Goal: Transaction & Acquisition: Purchase product/service

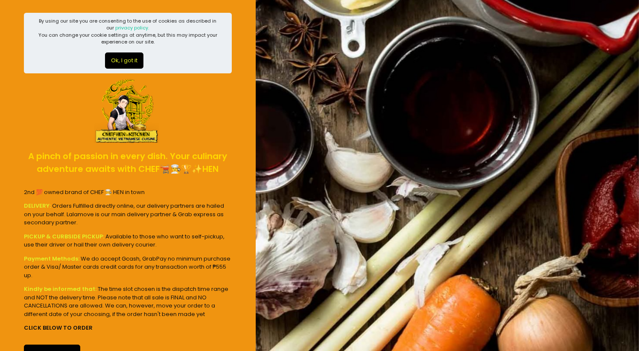
click at [131, 57] on button "Ok, I got it" at bounding box center [124, 60] width 38 height 16
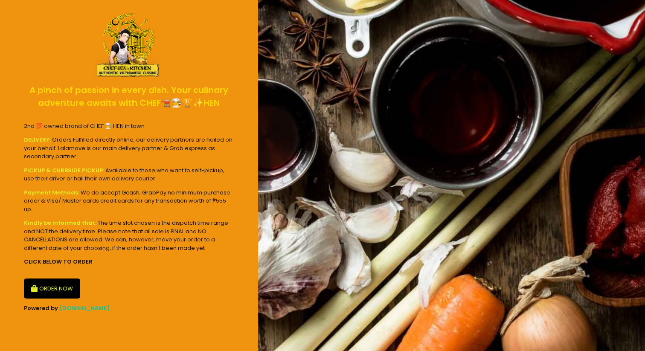
click at [66, 280] on button "ORDER NOW" at bounding box center [52, 289] width 56 height 20
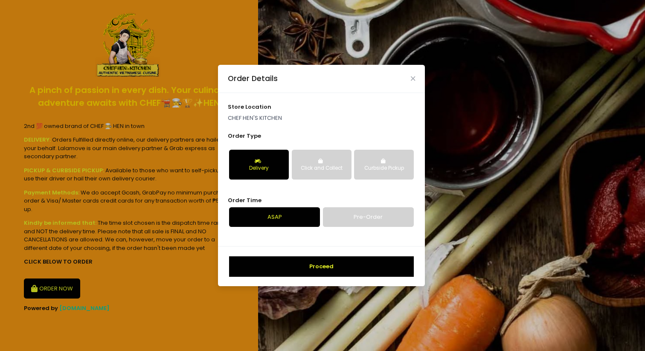
click at [325, 262] on button "Proceed" at bounding box center [321, 266] width 185 height 20
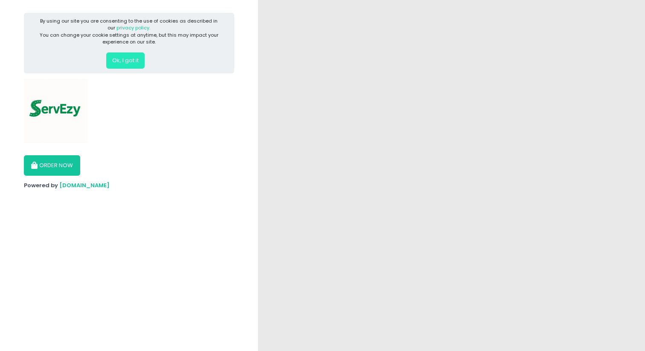
drag, startPoint x: 135, startPoint y: 61, endPoint x: 131, endPoint y: 64, distance: 5.3
click at [135, 61] on button "Ok, I got it" at bounding box center [125, 60] width 38 height 16
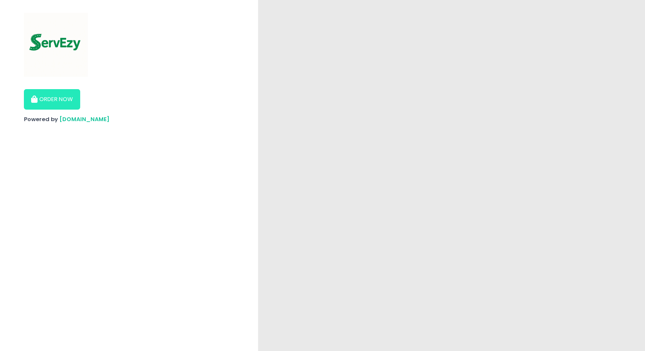
click at [58, 99] on button "ORDER NOW" at bounding box center [52, 99] width 56 height 20
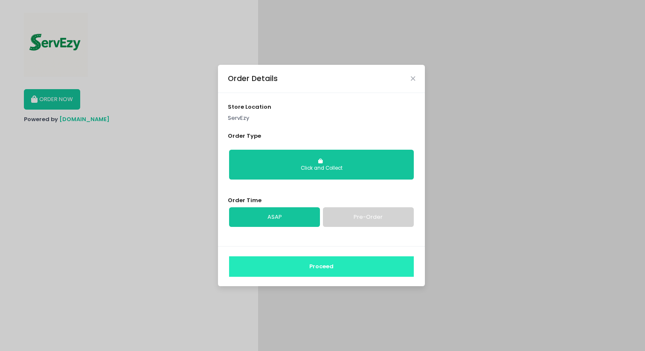
click at [324, 265] on button "Proceed" at bounding box center [321, 266] width 185 height 20
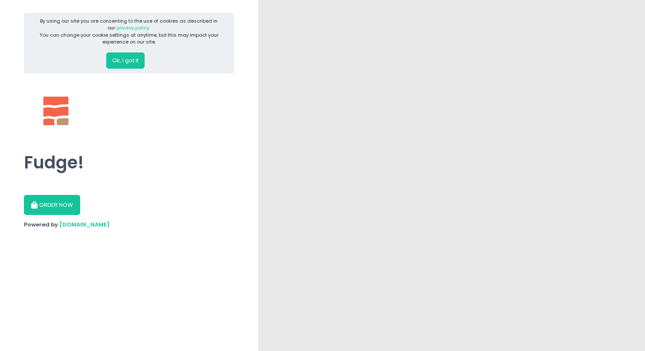
click at [130, 58] on button "Ok, I got it" at bounding box center [125, 60] width 38 height 16
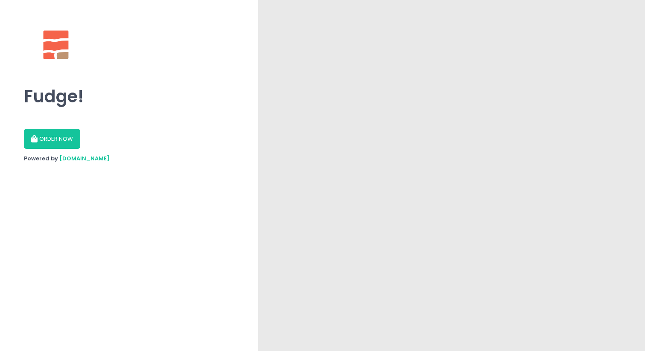
click at [73, 134] on button "ORDER NOW" at bounding box center [52, 139] width 56 height 20
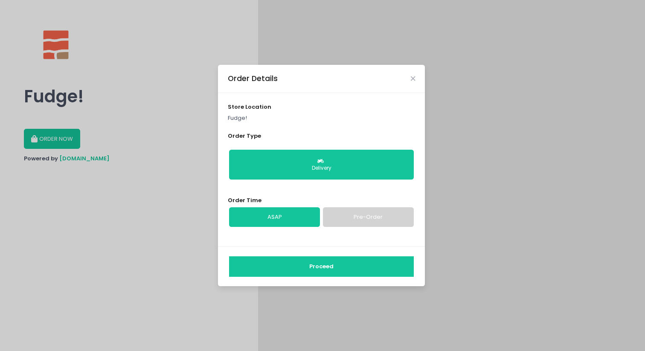
click at [287, 264] on button "Proceed" at bounding box center [321, 266] width 185 height 20
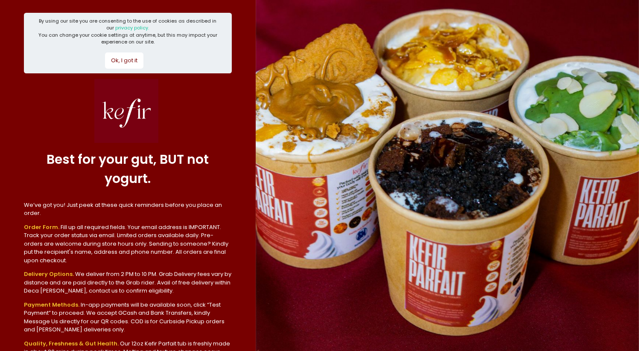
click at [136, 65] on button "Ok, I got it" at bounding box center [124, 60] width 38 height 16
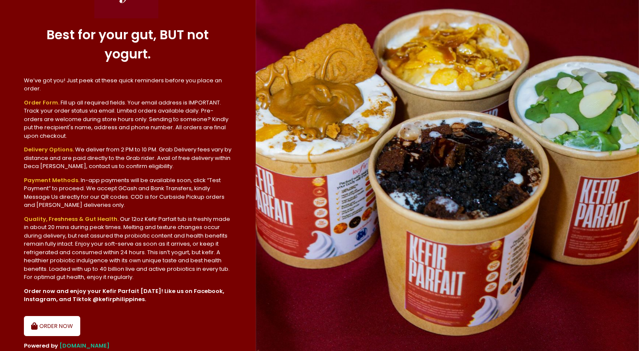
scroll to position [87, 0]
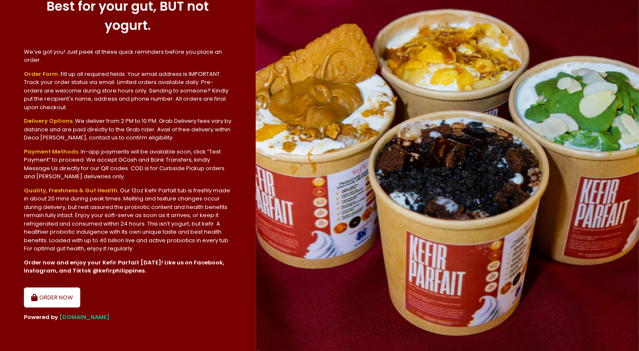
click at [59, 297] on button "ORDER NOW" at bounding box center [52, 298] width 56 height 20
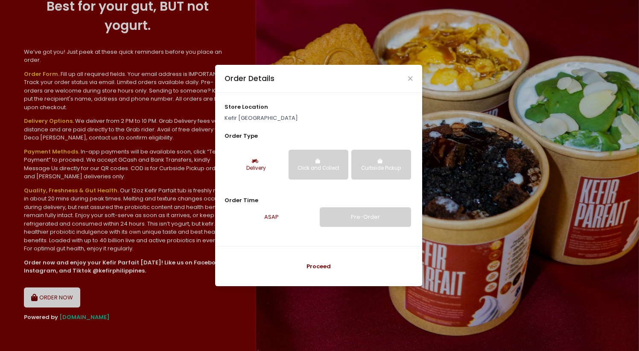
click at [319, 266] on button "Proceed" at bounding box center [318, 266] width 185 height 20
